Goal: Information Seeking & Learning: Learn about a topic

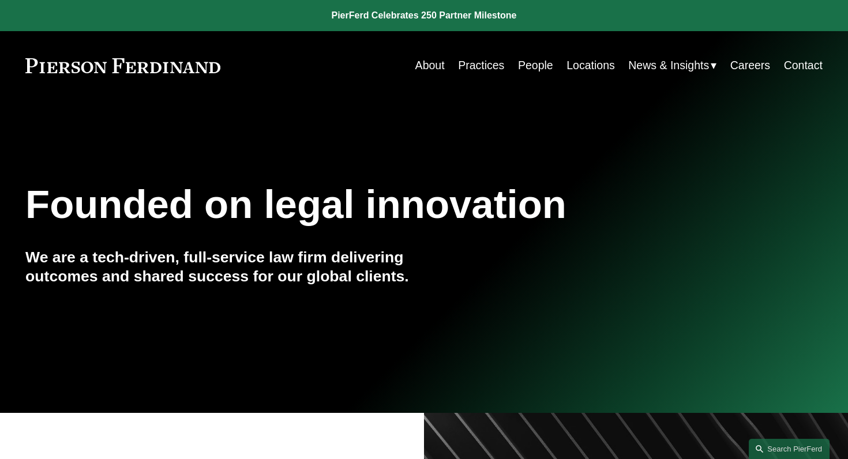
click at [529, 65] on link "People" at bounding box center [535, 65] width 35 height 23
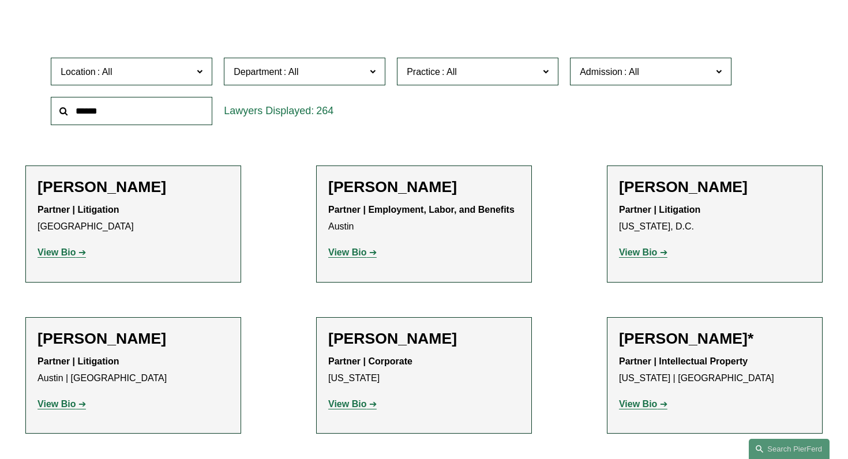
scroll to position [336, 0]
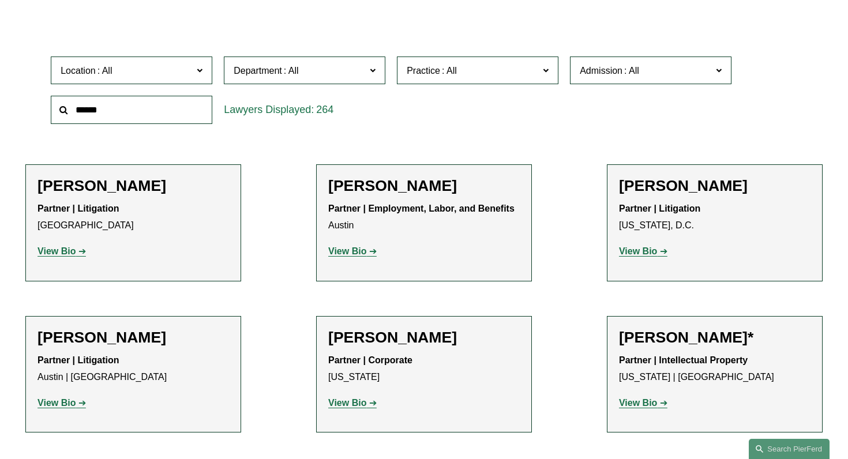
click at [102, 110] on input "text" at bounding box center [132, 110] width 162 height 28
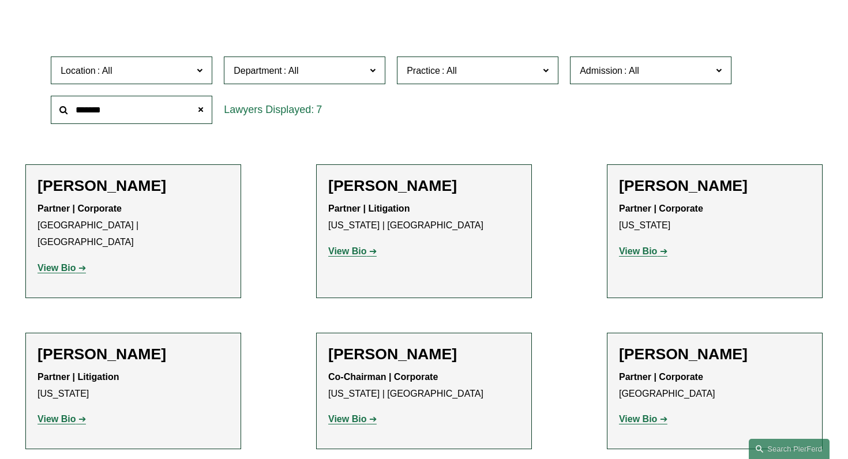
type input "*******"
click at [347, 414] on strong "View Bio" at bounding box center [347, 419] width 38 height 10
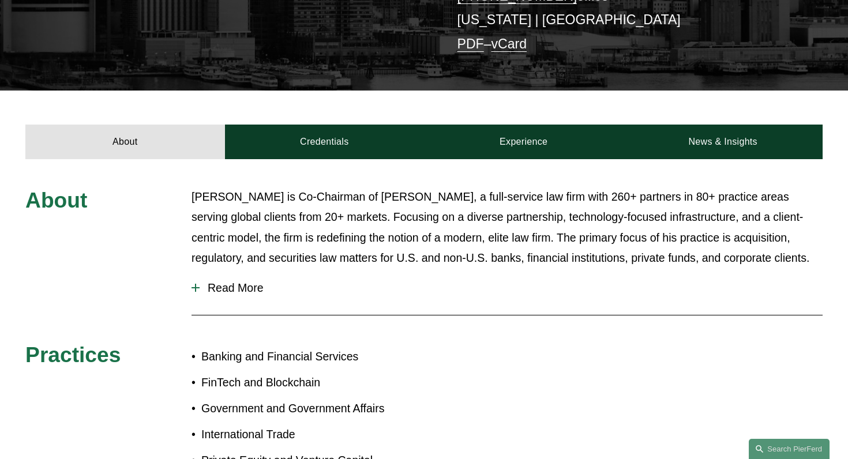
scroll to position [369, 0]
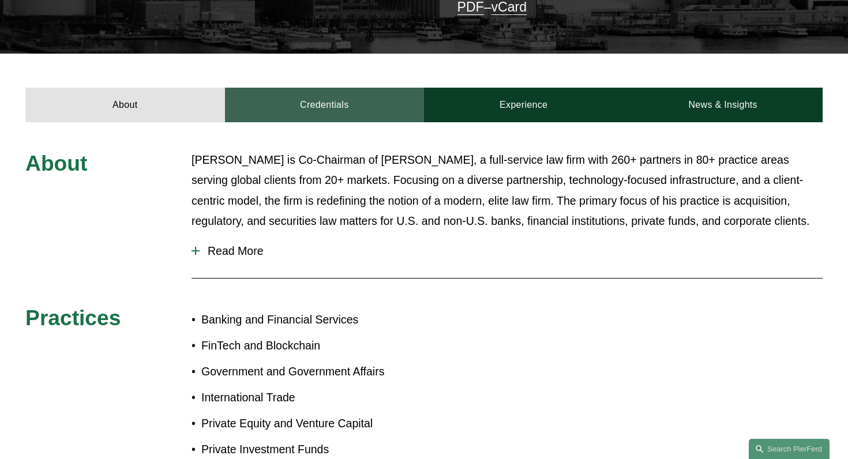
click at [342, 88] on link "Credentials" at bounding box center [324, 105] width 199 height 34
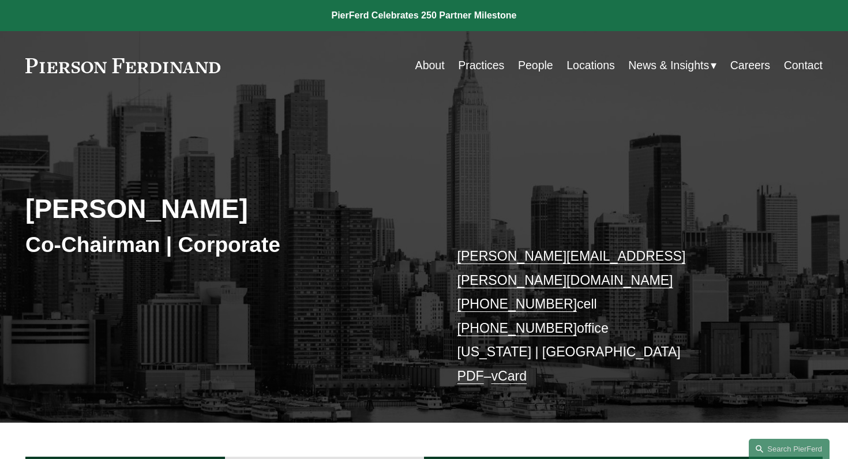
scroll to position [0, 0]
click at [431, 66] on link "About" at bounding box center [430, 65] width 29 height 23
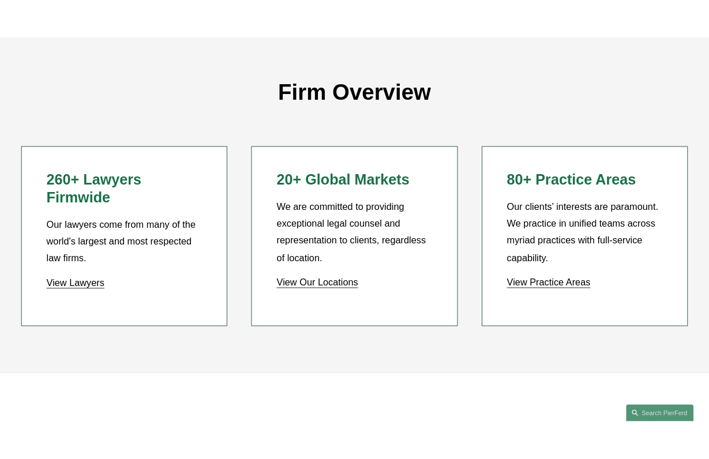
scroll to position [989, 0]
